Goal: Information Seeking & Learning: Learn about a topic

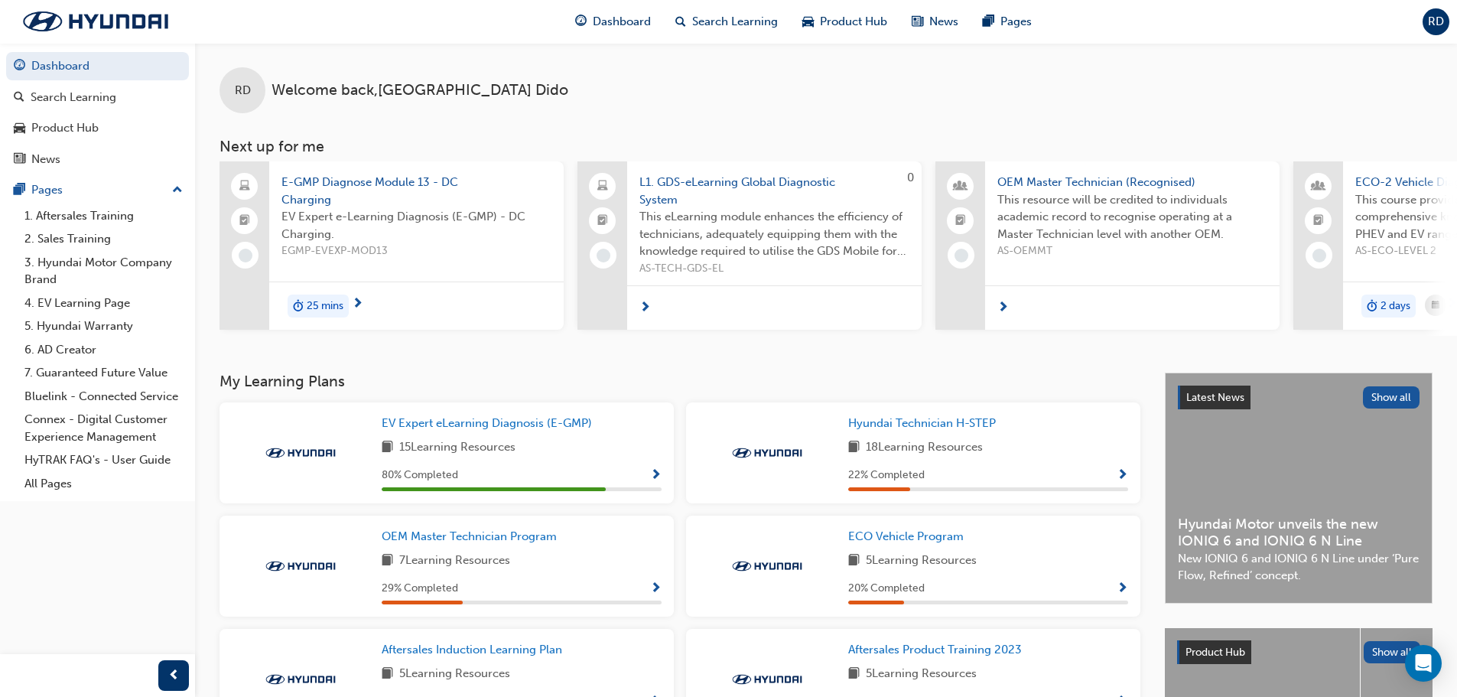
click at [661, 482] on div "EV Expert eLearning Diagnosis (E-GMP) 15 Learning Resources 80 % Completed" at bounding box center [446, 452] width 454 height 101
click at [657, 476] on span "Show Progress" at bounding box center [655, 476] width 11 height 14
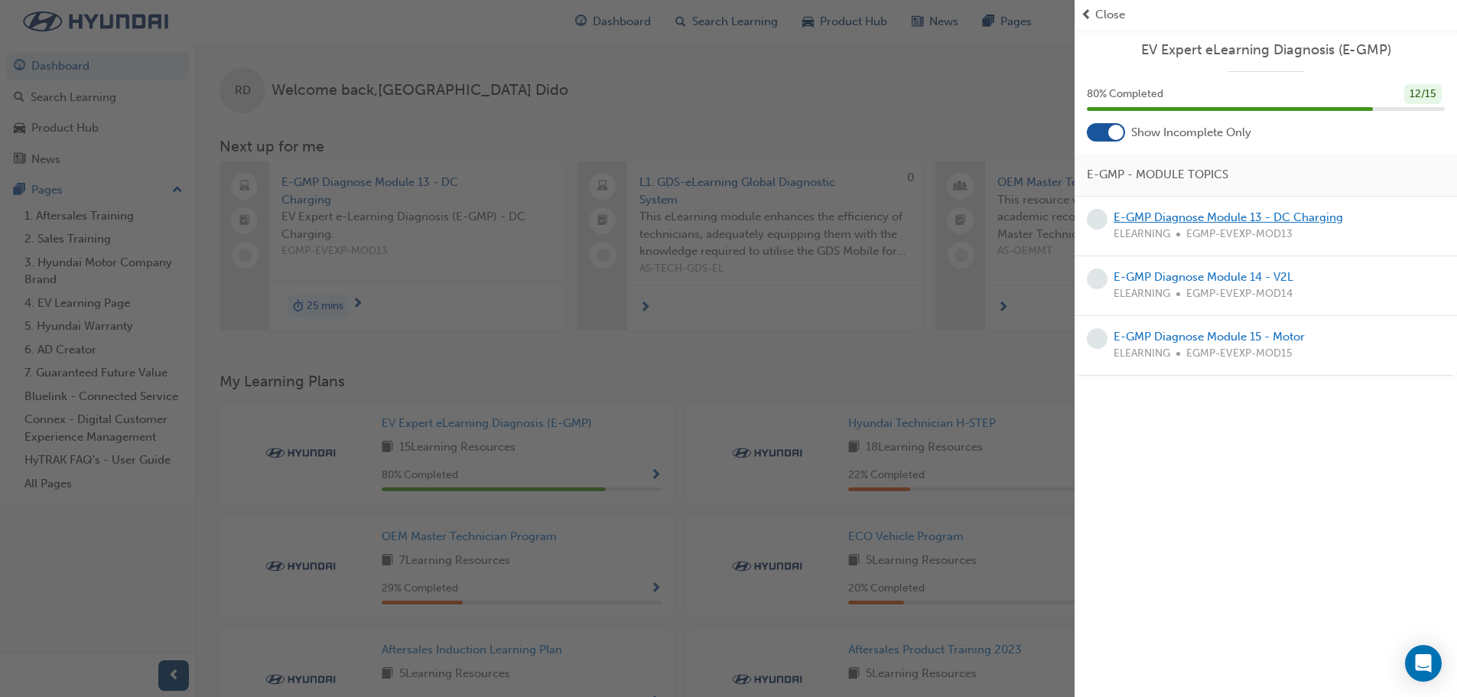
click at [1237, 218] on link "E-GMP Diagnose Module 13 - DC Charging" at bounding box center [1227, 217] width 229 height 14
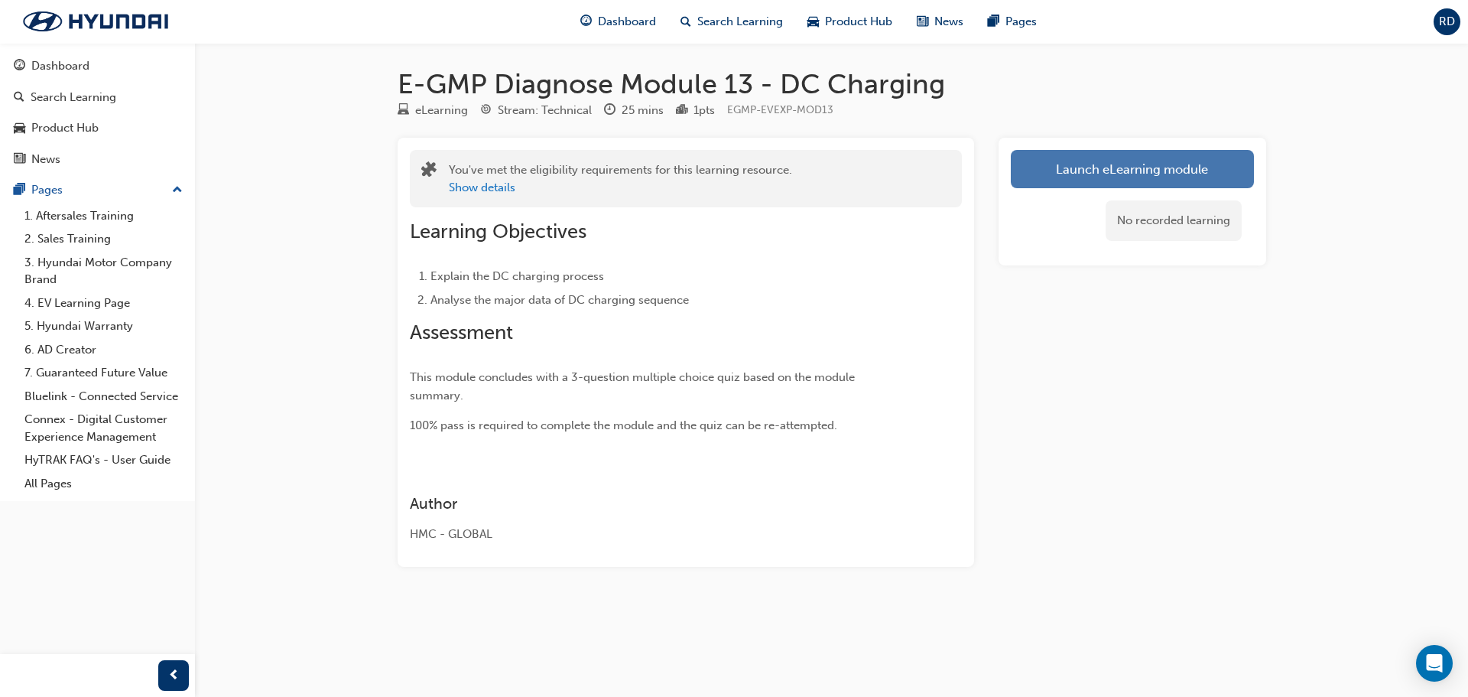
click at [1103, 163] on link "Launch eLearning module" at bounding box center [1132, 169] width 243 height 38
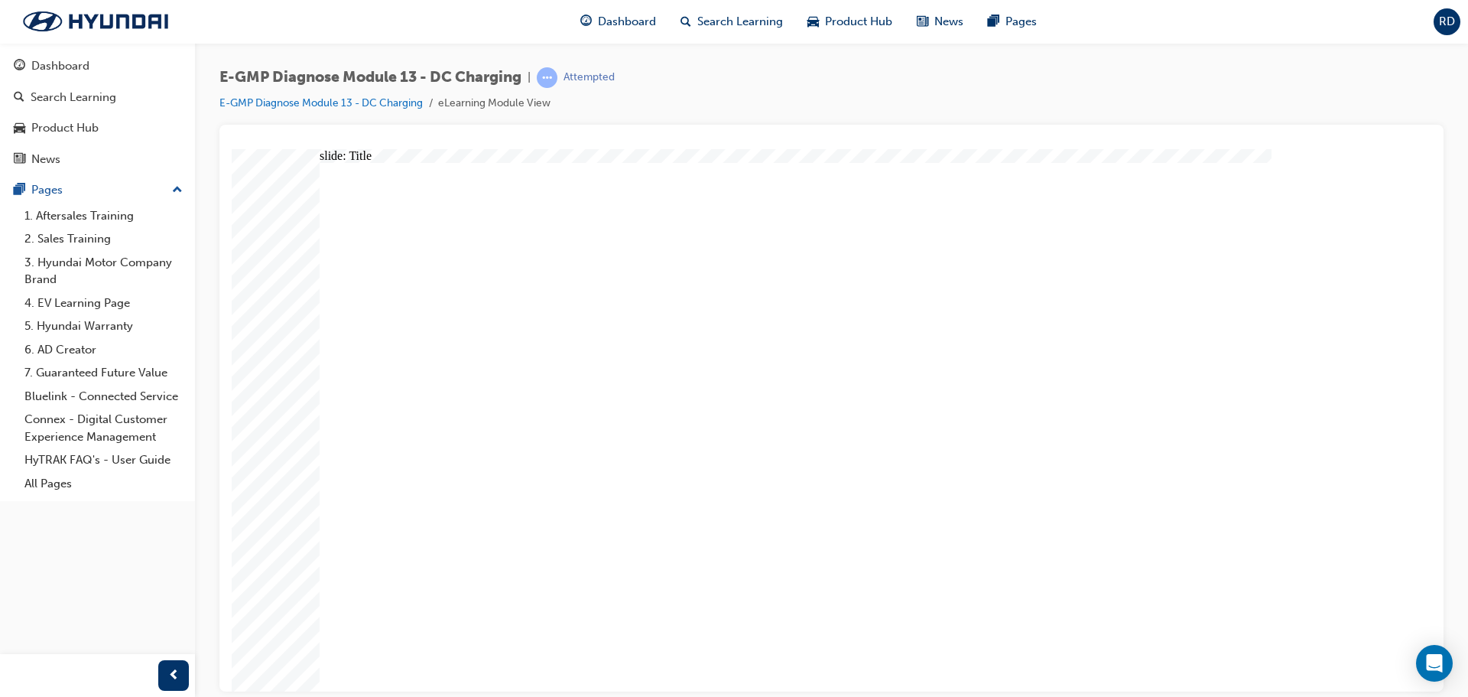
drag, startPoint x: 487, startPoint y: 492, endPoint x: 448, endPoint y: 486, distance: 39.5
